Goal: Information Seeking & Learning: Learn about a topic

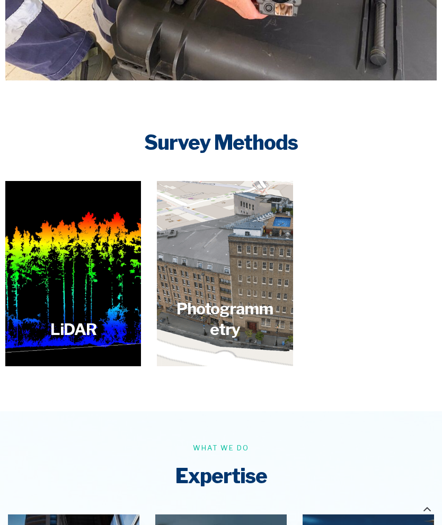
scroll to position [1302, 0]
click at [83, 301] on span "Read more" at bounding box center [73, 313] width 84 height 25
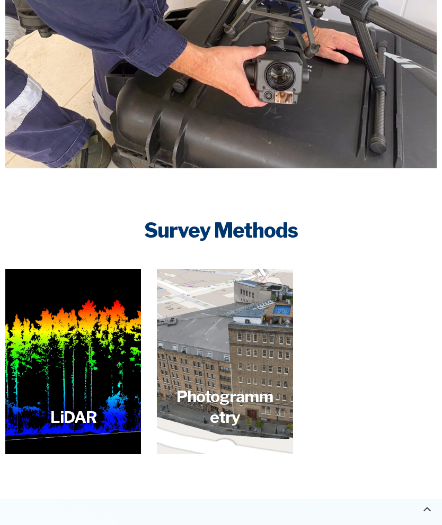
scroll to position [1299, 0]
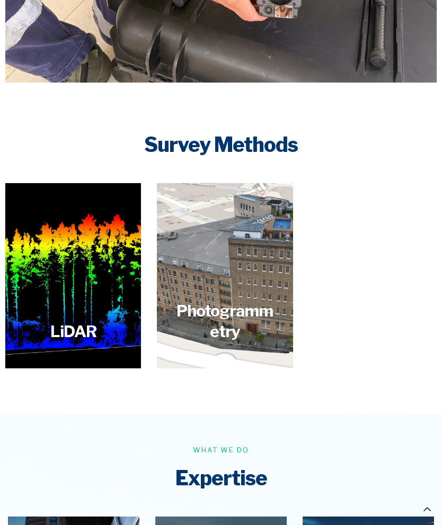
click at [237, 314] on span "Read more" at bounding box center [225, 322] width 84 height 25
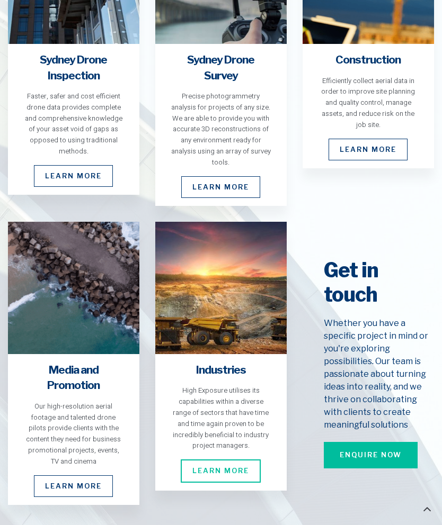
scroll to position [1905, 0]
click at [83, 476] on link "Learn More" at bounding box center [73, 487] width 79 height 22
click at [73, 476] on link "Learn More" at bounding box center [73, 487] width 79 height 22
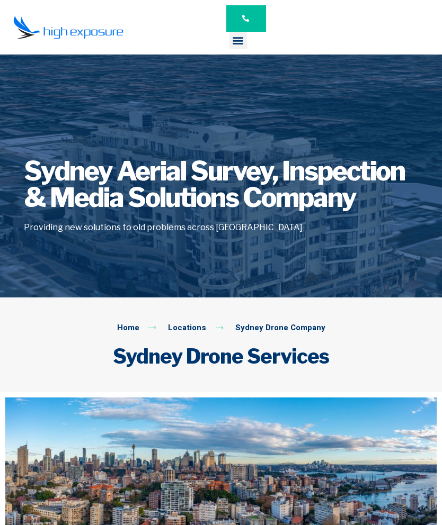
scroll to position [1947, 0]
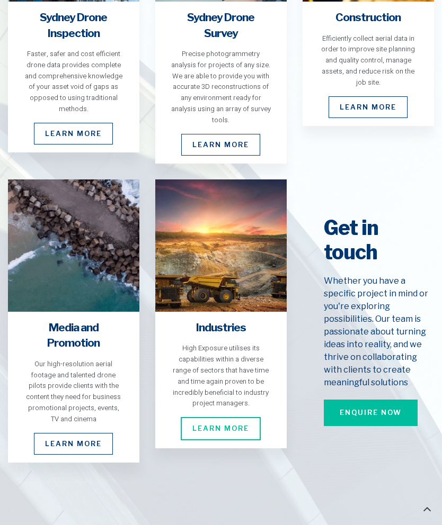
click at [234, 417] on span "Learn More" at bounding box center [221, 428] width 80 height 23
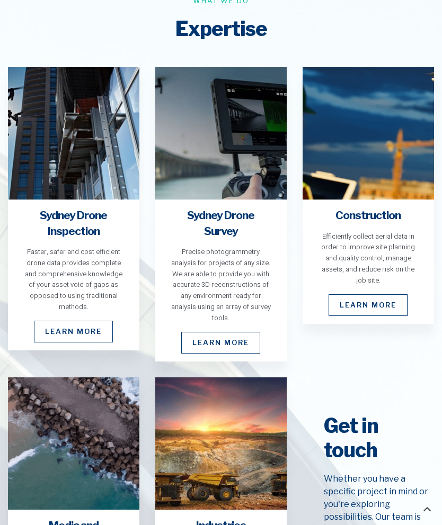
scroll to position [1748, 0]
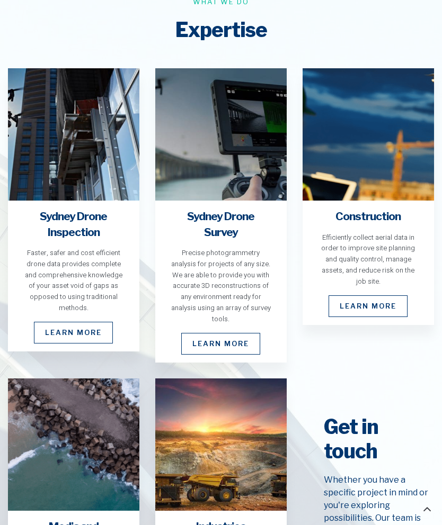
click at [230, 333] on link "Learn More" at bounding box center [220, 344] width 79 height 22
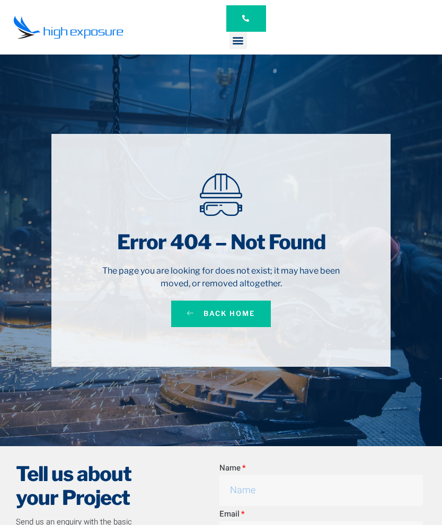
click at [236, 318] on span "Back Home" at bounding box center [228, 314] width 51 height 11
click at [237, 320] on link "Back Home" at bounding box center [221, 314] width 100 height 26
click at [226, 315] on span "Back Home" at bounding box center [228, 314] width 51 height 11
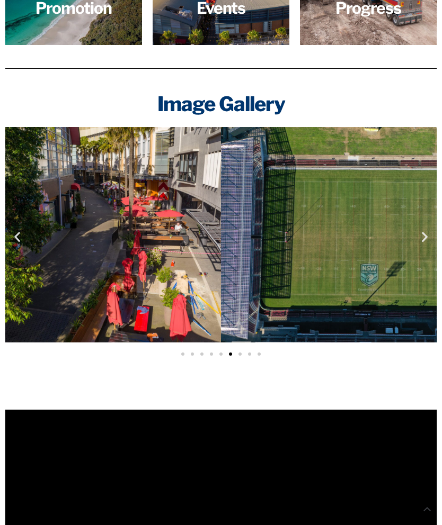
scroll to position [1669, 0]
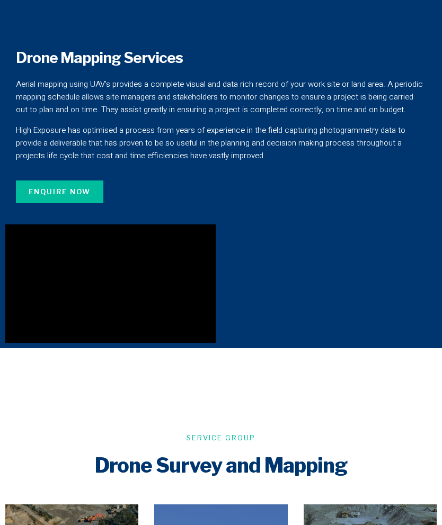
scroll to position [918, 0]
